Goal: Task Accomplishment & Management: Manage account settings

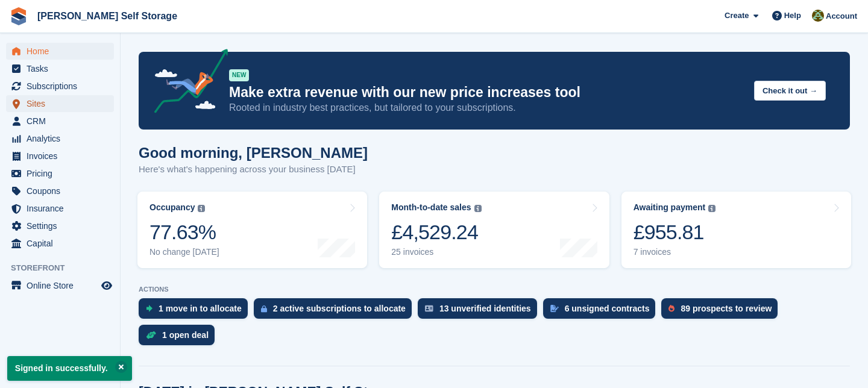
click at [46, 106] on span "Sites" at bounding box center [63, 103] width 72 height 17
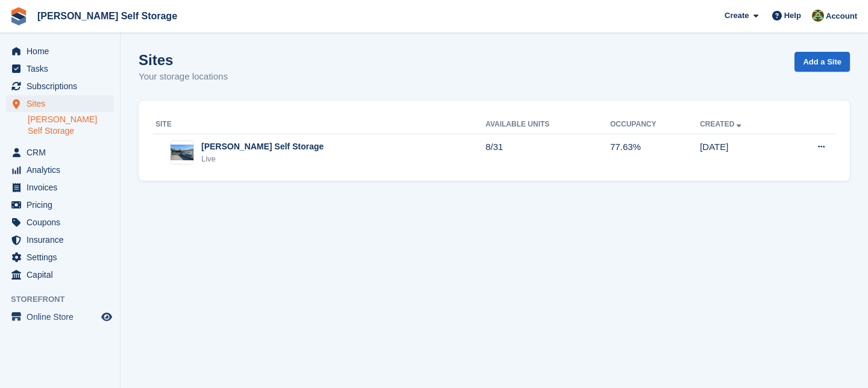
click at [65, 115] on link "[PERSON_NAME] Self Storage" at bounding box center [71, 125] width 86 height 23
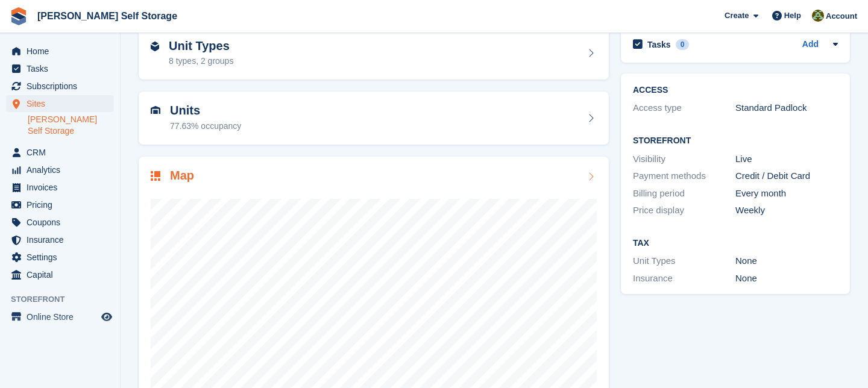
scroll to position [48, 0]
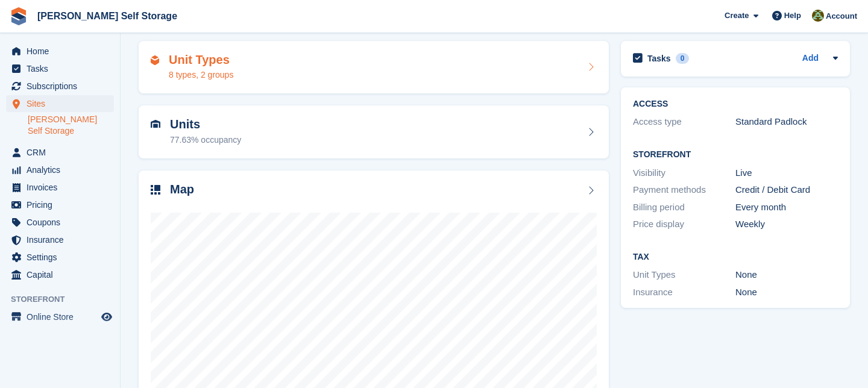
click at [592, 69] on icon at bounding box center [591, 67] width 12 height 10
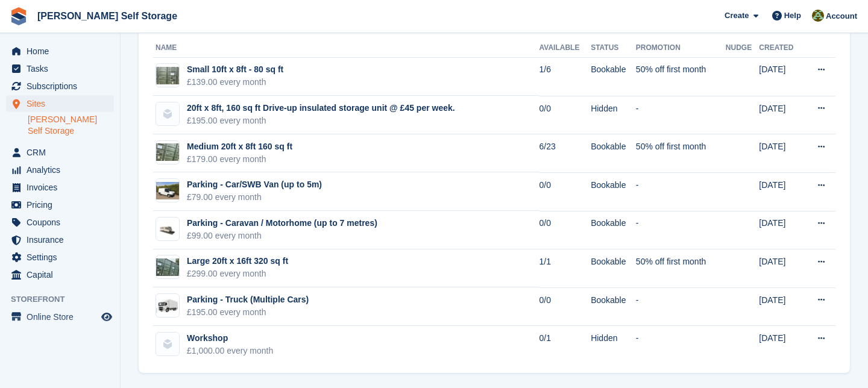
scroll to position [149, 0]
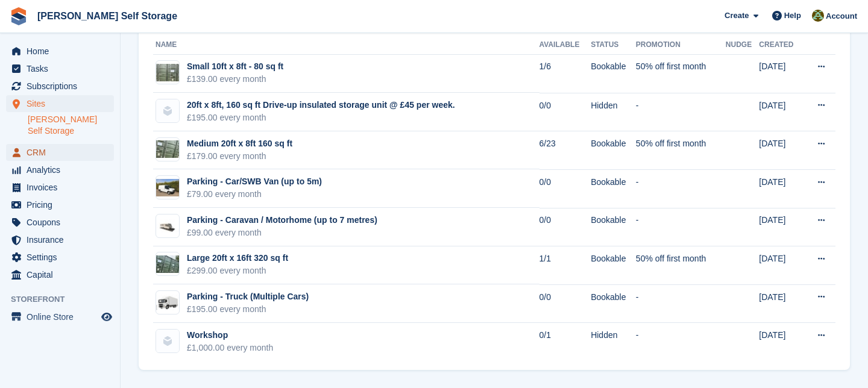
click at [45, 144] on span "CRM" at bounding box center [63, 152] width 72 height 17
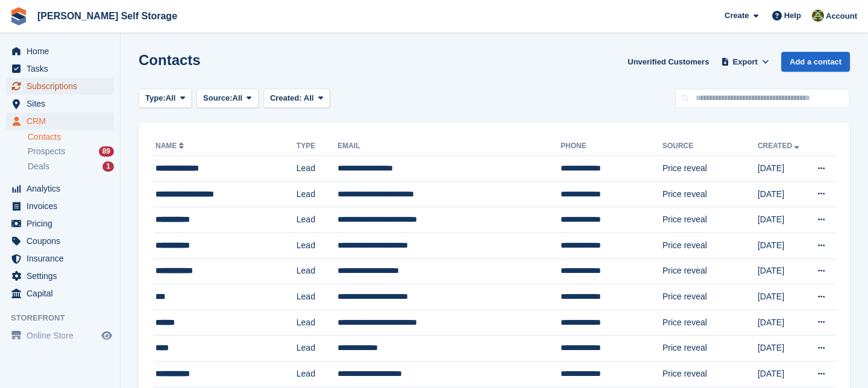
click at [56, 90] on span "Subscriptions" at bounding box center [63, 86] width 72 height 17
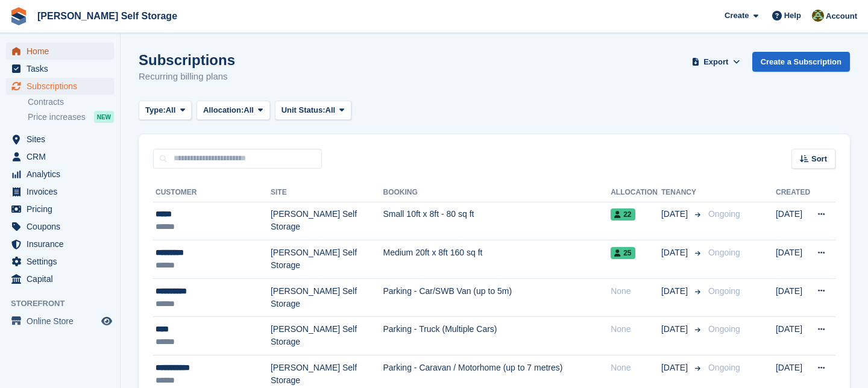
click at [46, 54] on span "Home" at bounding box center [63, 51] width 72 height 17
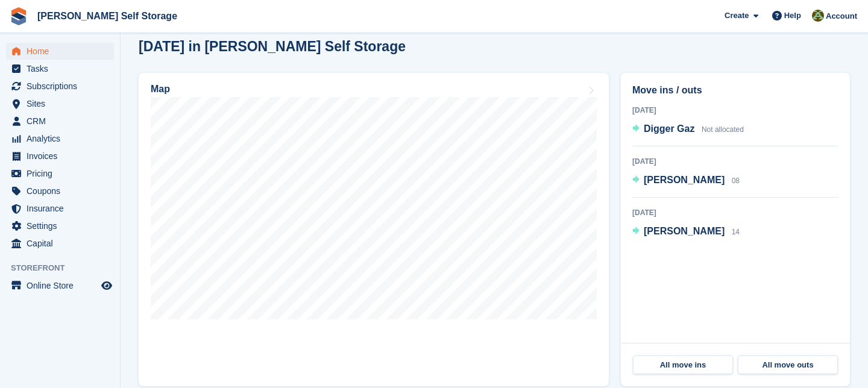
scroll to position [335, 0]
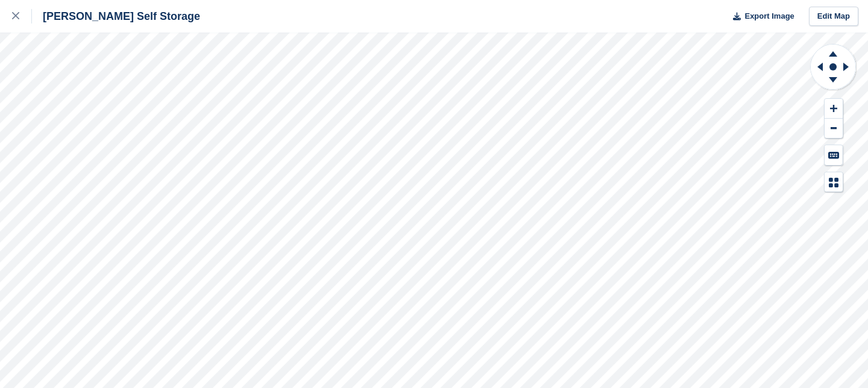
click at [138, 90] on div "[PERSON_NAME] Self Storage Export Image Edit Map" at bounding box center [434, 194] width 868 height 388
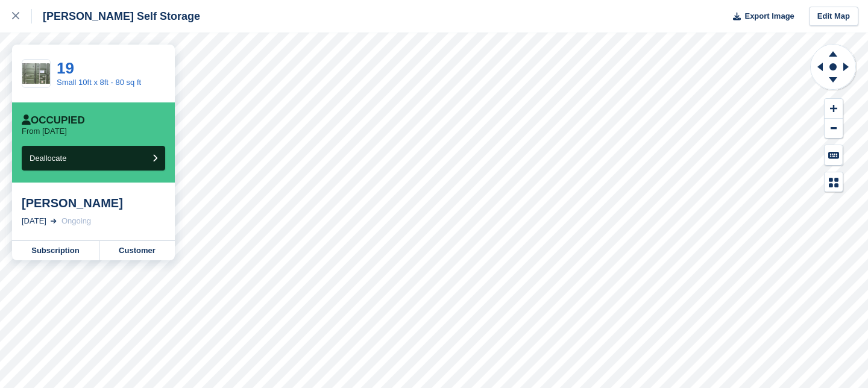
click at [72, 214] on div "[PERSON_NAME] [DATE] Ongoing" at bounding box center [93, 212] width 163 height 58
click at [72, 214] on div "Sarah salt 27 Aug, 2025 Ongoing" at bounding box center [93, 212] width 163 height 58
click at [57, 253] on link "Subscription" at bounding box center [55, 250] width 87 height 19
